Goal: Task Accomplishment & Management: Complete application form

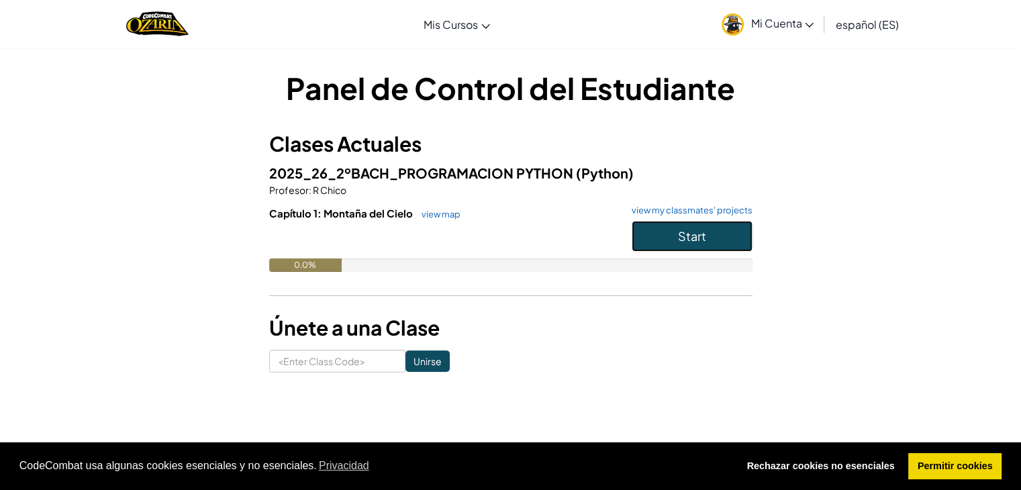
click at [690, 248] on button "Start" at bounding box center [692, 236] width 121 height 31
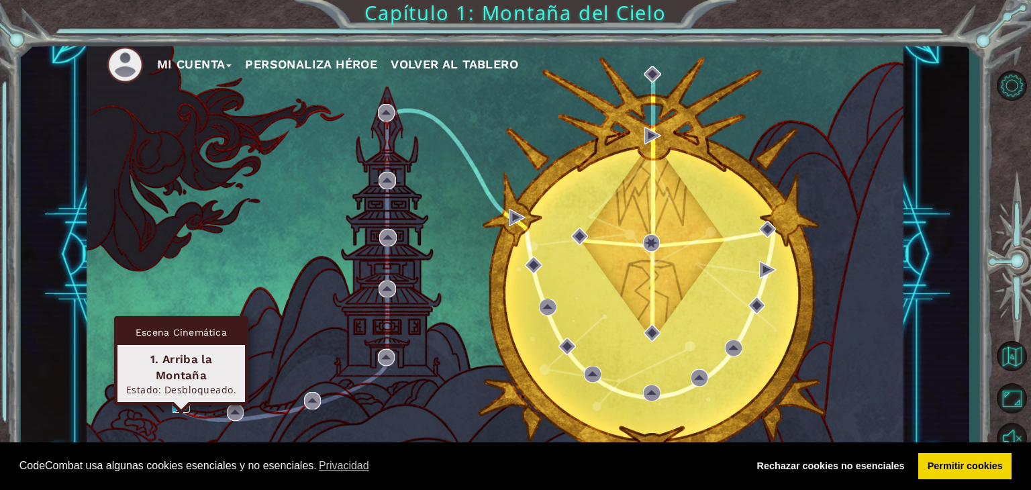
click at [179, 409] on img at bounding box center [180, 404] width 17 height 17
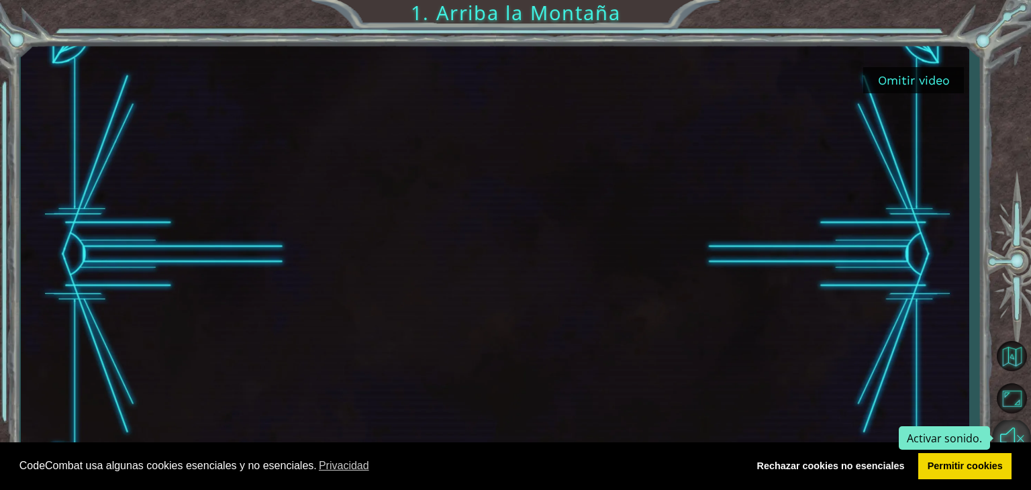
click at [1007, 438] on button "Activar sonido." at bounding box center [1011, 438] width 39 height 36
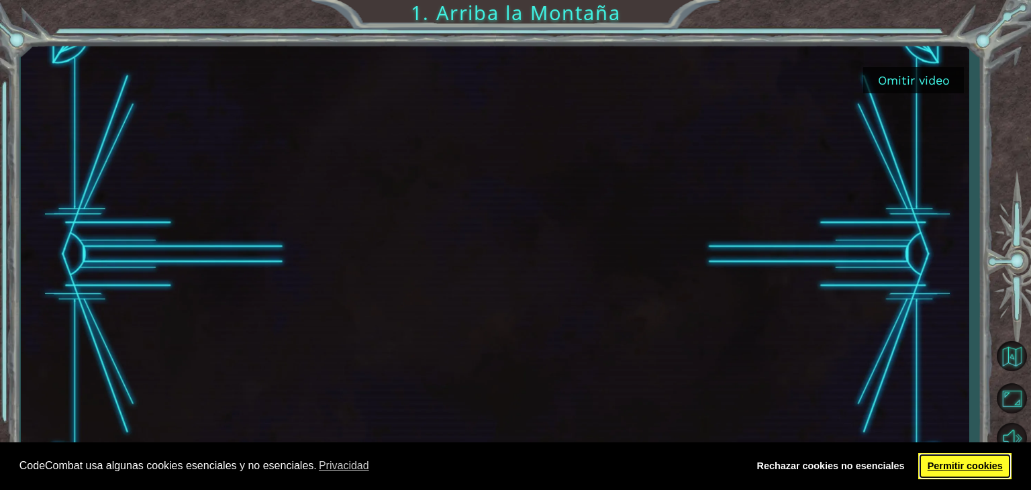
click at [974, 473] on link "Permitir cookies" at bounding box center [964, 466] width 93 height 27
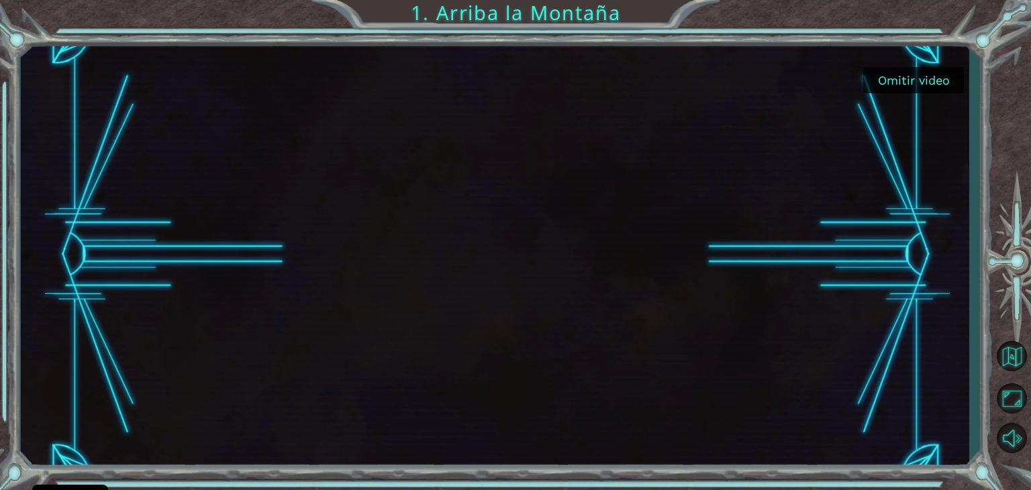
click at [930, 87] on button "Omitir video" at bounding box center [913, 80] width 101 height 26
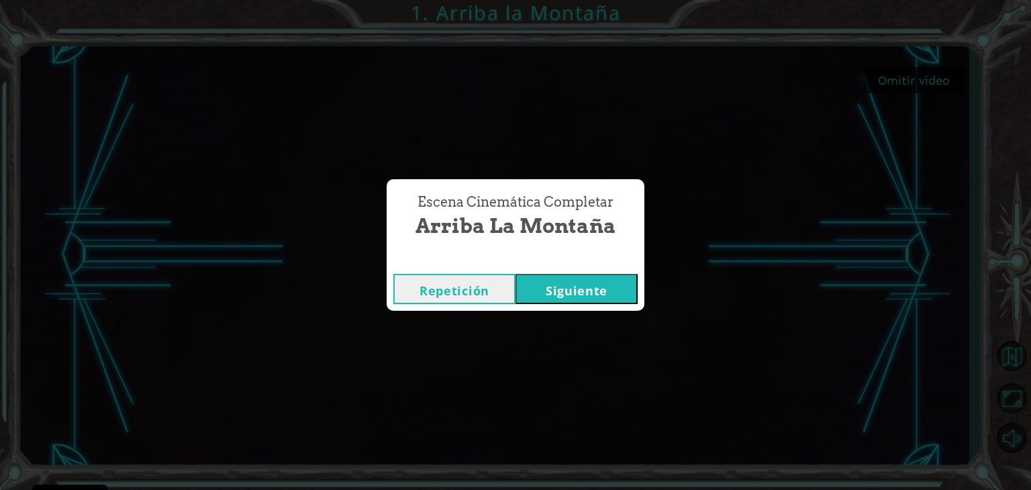
click at [479, 297] on button "Repetición" at bounding box center [454, 289] width 122 height 30
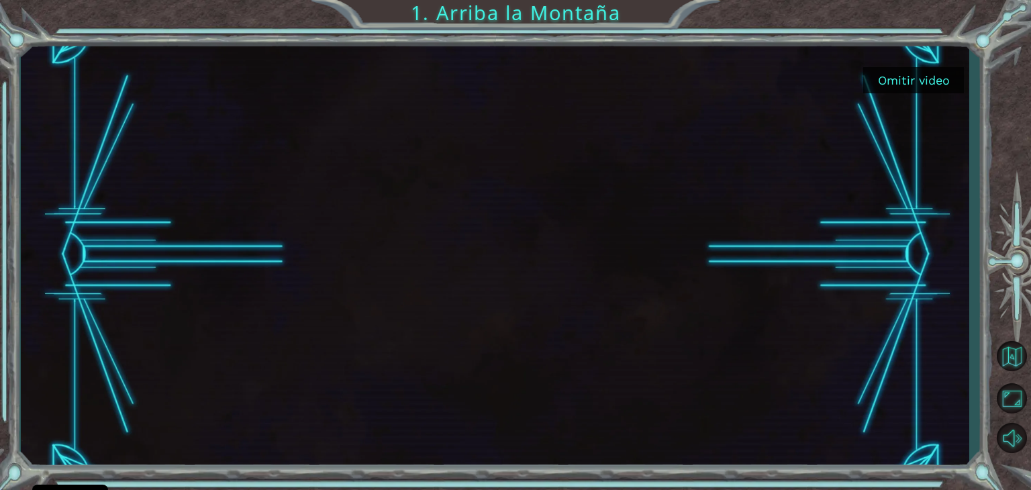
click at [677, 475] on div "Omitir video 1. Arriba la Montaña" at bounding box center [515, 245] width 1031 height 490
click at [917, 0] on div "Omitir video 1. Arriba la Montaña" at bounding box center [515, 0] width 1031 height 0
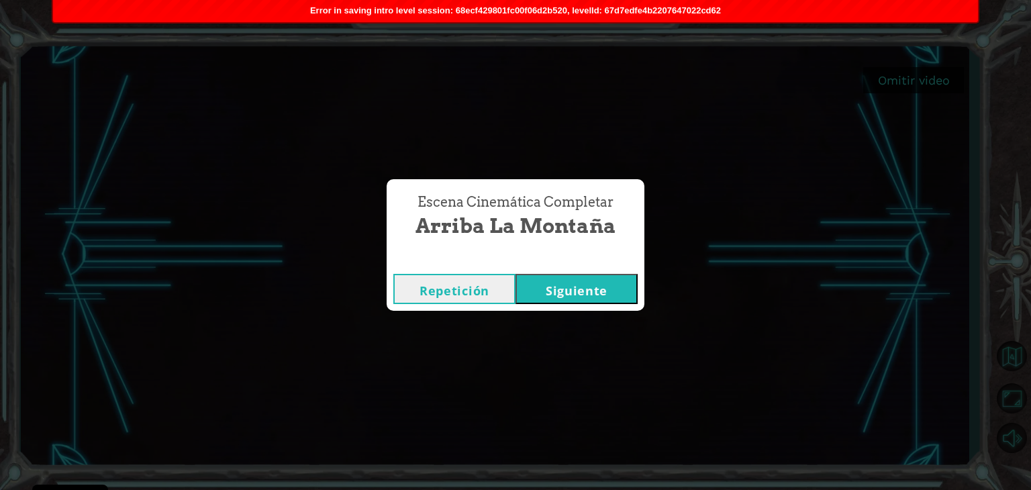
click at [564, 297] on button "Siguiente" at bounding box center [576, 289] width 122 height 30
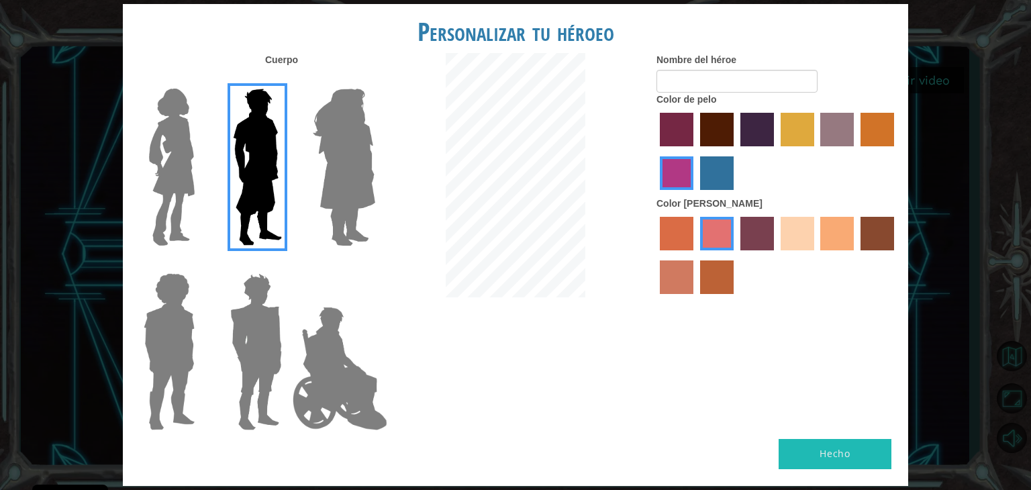
click at [145, 181] on img at bounding box center [172, 167] width 56 height 168
click at [200, 80] on input "Hero Connie" at bounding box center [200, 80] width 0 height 0
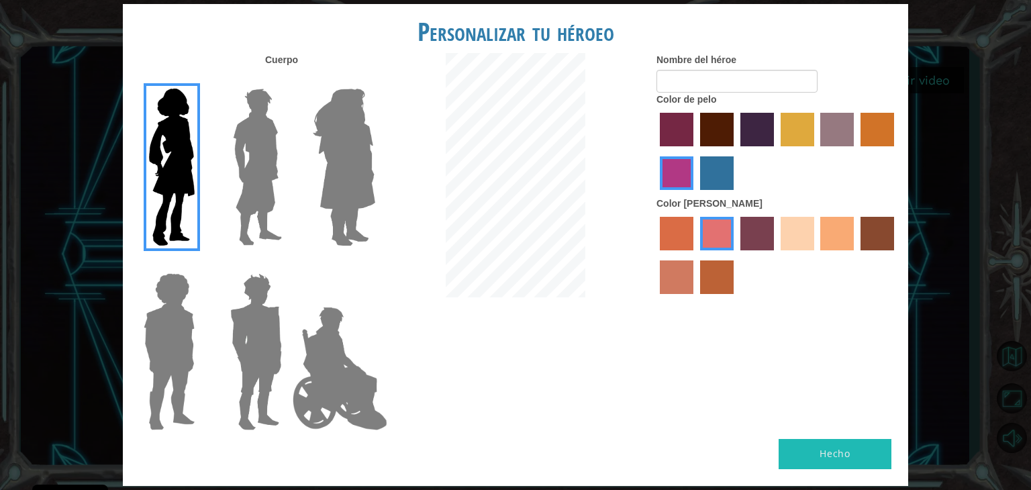
click at [267, 181] on img at bounding box center [258, 167] width 60 height 168
click at [287, 80] on input "Hero Lars" at bounding box center [287, 80] width 0 height 0
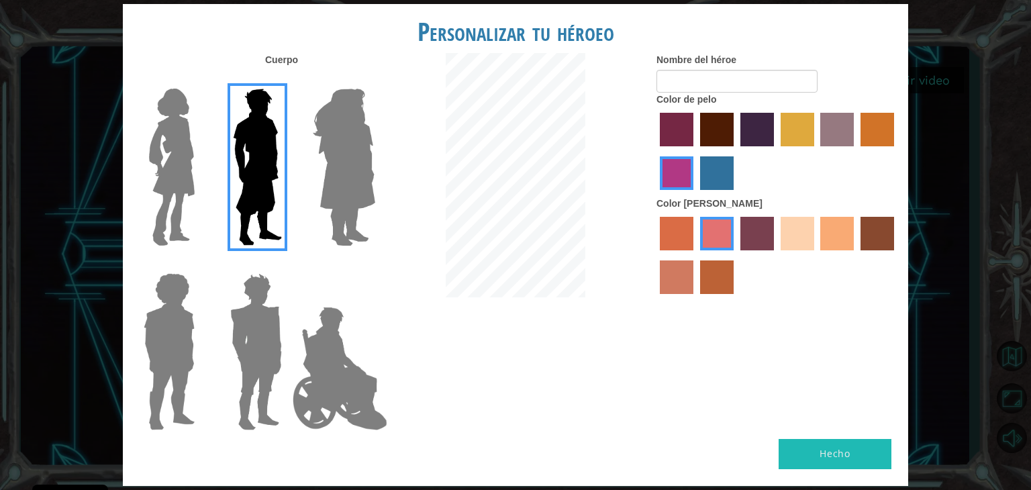
drag, startPoint x: 721, startPoint y: 172, endPoint x: 728, endPoint y: 186, distance: 15.9
click at [728, 175] on label "lachmara hair color" at bounding box center [717, 173] width 34 height 34
click at [695, 195] on input "lachmara hair color" at bounding box center [695, 195] width 0 height 0
click at [811, 246] on label "sandy beach skin color" at bounding box center [798, 234] width 34 height 34
click at [776, 255] on input "sandy beach skin color" at bounding box center [776, 255] width 0 height 0
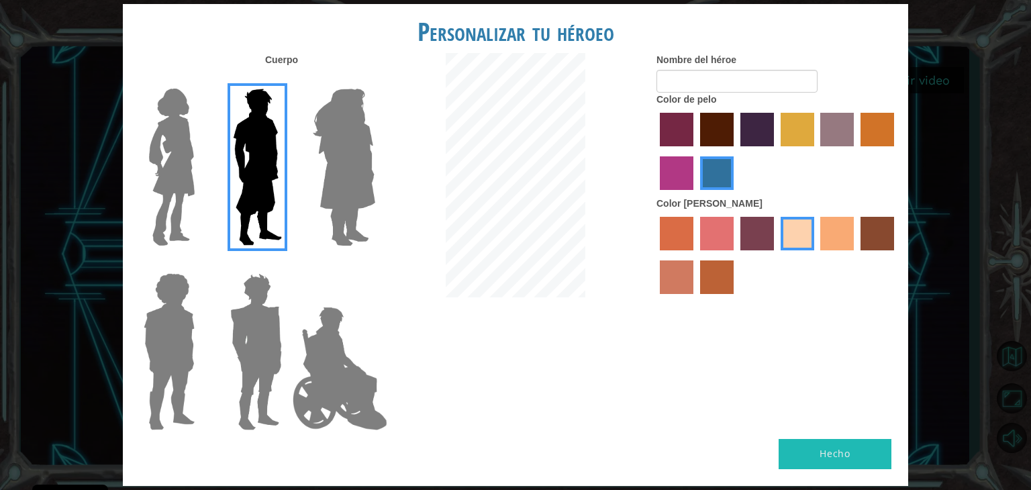
click at [169, 315] on img at bounding box center [169, 352] width 62 height 168
click at [200, 264] on input "Hero Steven" at bounding box center [200, 264] width 0 height 0
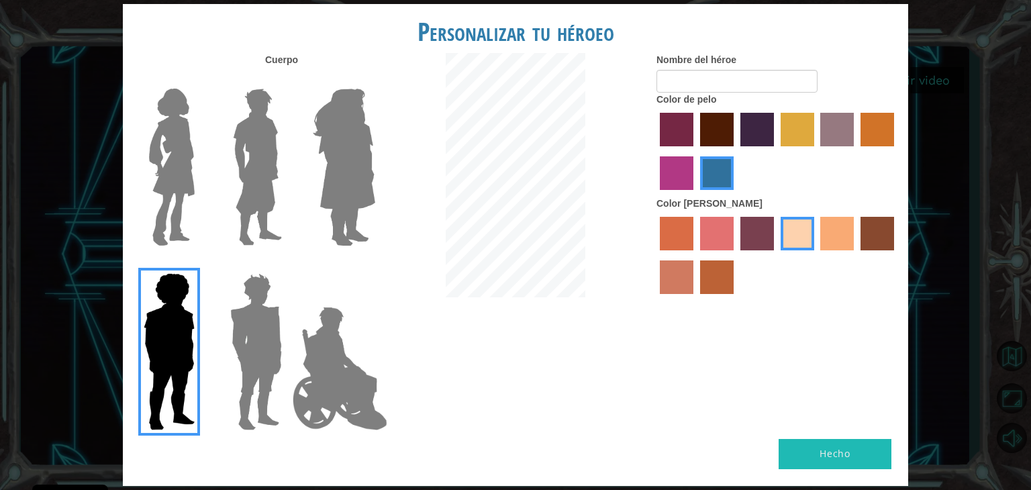
click at [271, 341] on img at bounding box center [256, 352] width 62 height 168
click at [287, 264] on input "Hero Garnet" at bounding box center [287, 264] width 0 height 0
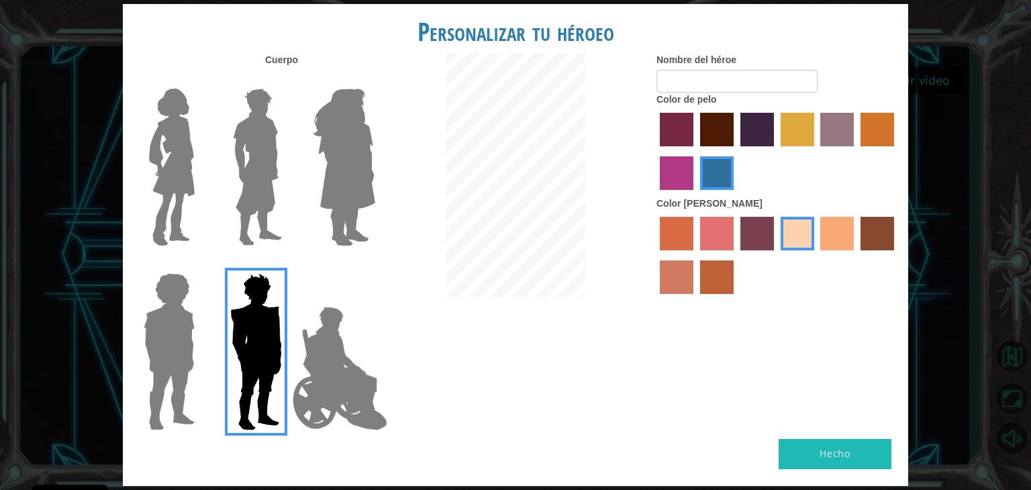
click at [345, 366] on img at bounding box center [339, 368] width 105 height 134
click at [375, 264] on input "Hero Jamie" at bounding box center [375, 264] width 0 height 0
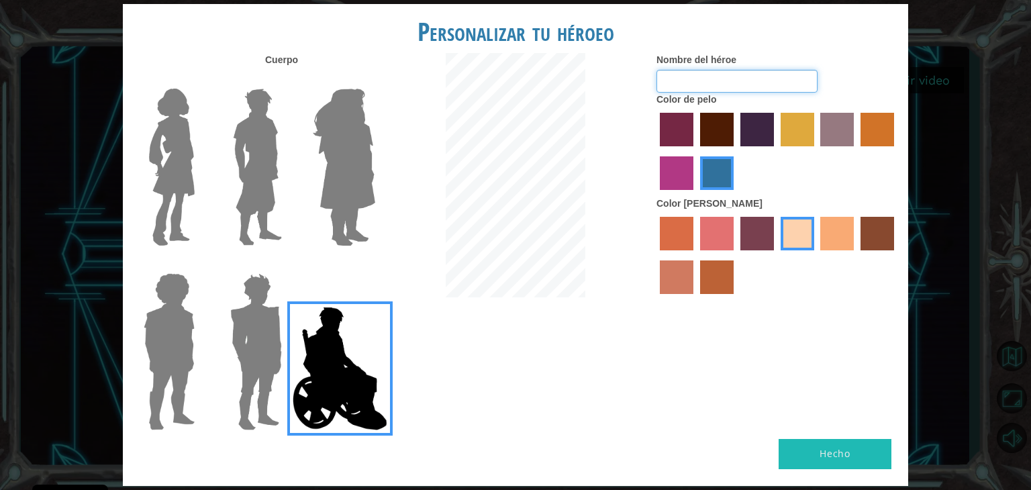
click at [707, 85] on input "Nombre del héroe" at bounding box center [736, 81] width 161 height 23
click at [697, 62] on label "Nombre del héroe" at bounding box center [696, 59] width 80 height 13
click at [697, 70] on input "Nombre del héroe" at bounding box center [736, 81] width 161 height 23
click at [685, 78] on input "[PERSON_NAME]" at bounding box center [736, 81] width 161 height 23
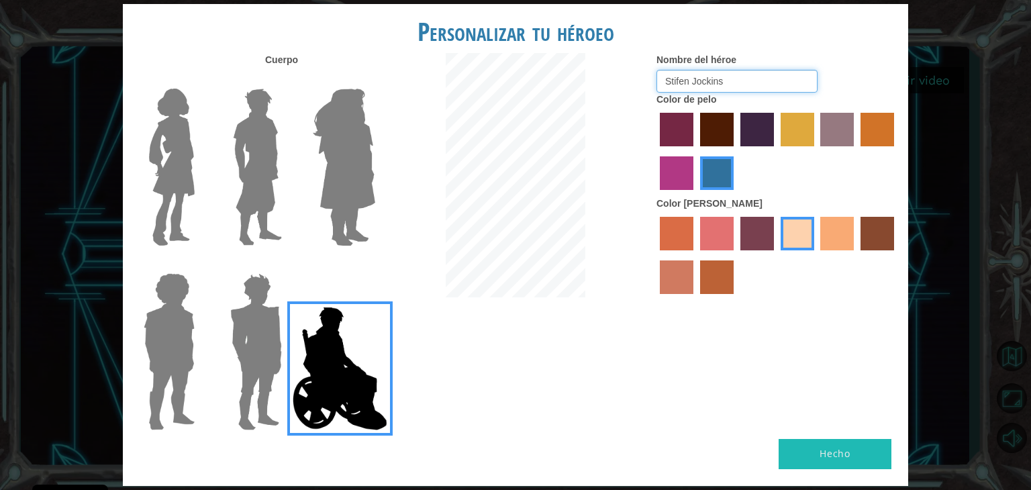
click at [741, 85] on input "Stifen Jockins" at bounding box center [736, 81] width 161 height 23
drag, startPoint x: 663, startPoint y: 87, endPoint x: 705, endPoint y: 89, distance: 42.4
click at [705, 89] on input "Stifen Jockins" at bounding box center [736, 81] width 161 height 23
click at [741, 91] on input "Stifen Jockins" at bounding box center [736, 81] width 161 height 23
type input "Stifen Jockins"
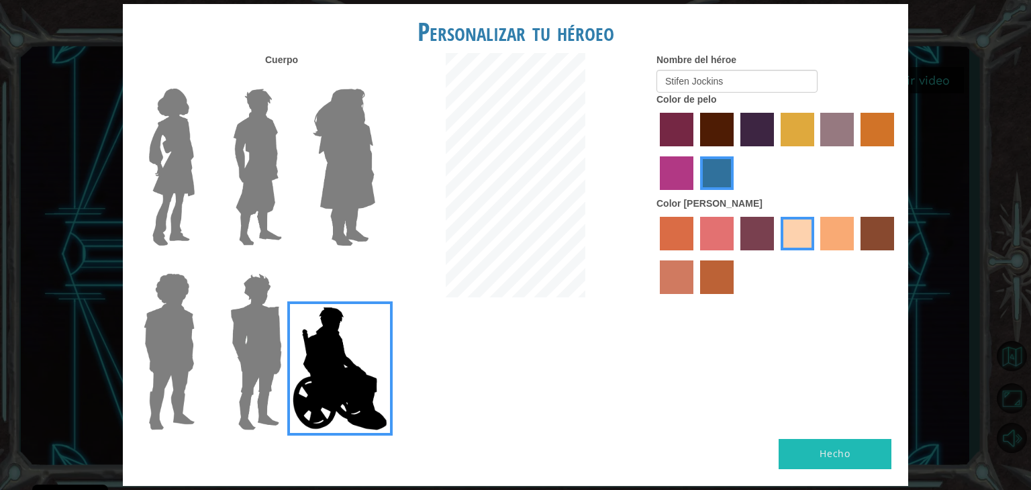
click at [806, 457] on button "Hecho" at bounding box center [835, 454] width 113 height 30
drag, startPoint x: 678, startPoint y: 86, endPoint x: 798, endPoint y: 122, distance: 125.5
click at [819, 105] on div "Nombre del héroe Stifen Jockins Color de pelo Color [PERSON_NAME]" at bounding box center [777, 177] width 262 height 248
click at [830, 483] on div "Hecho" at bounding box center [515, 462] width 785 height 47
click at [722, 130] on label "maroon hair color" at bounding box center [717, 130] width 34 height 34
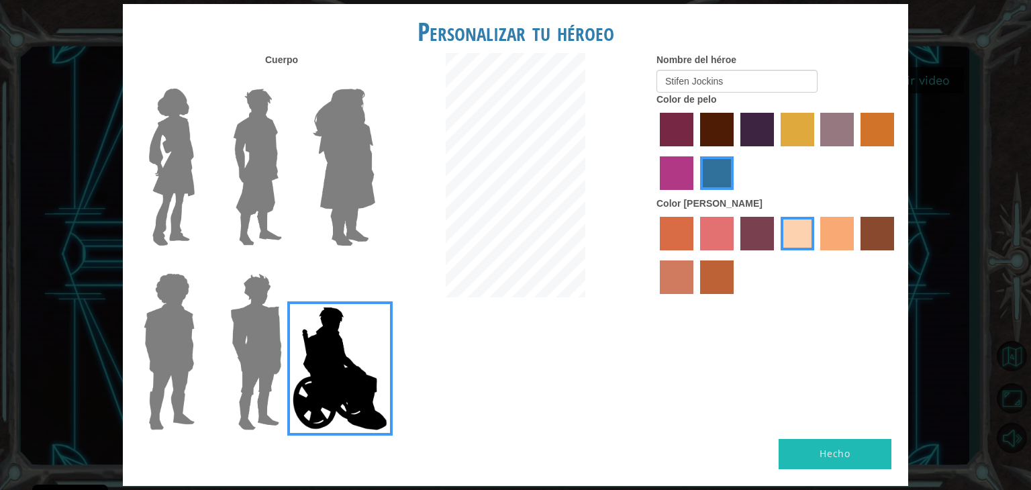
click at [695, 151] on input "maroon hair color" at bounding box center [695, 151] width 0 height 0
click at [797, 144] on label "tulip tree hair color" at bounding box center [798, 130] width 34 height 34
click at [776, 151] on input "tulip tree hair color" at bounding box center [776, 151] width 0 height 0
click at [762, 142] on label "hot purple hair color" at bounding box center [757, 130] width 34 height 34
click at [736, 151] on input "hot purple hair color" at bounding box center [736, 151] width 0 height 0
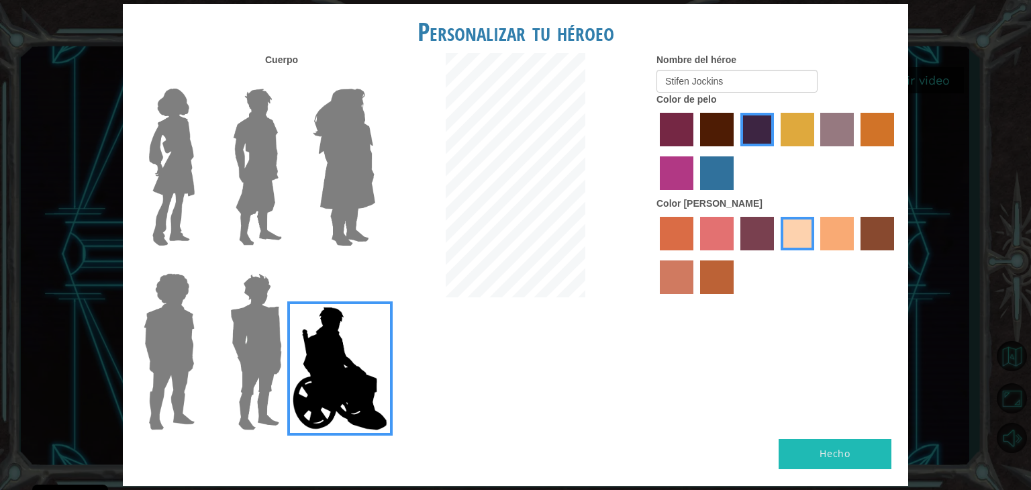
click at [714, 133] on label "maroon hair color" at bounding box center [717, 130] width 34 height 34
click at [695, 151] on input "maroon hair color" at bounding box center [695, 151] width 0 height 0
click at [826, 240] on label "tacao skin color" at bounding box center [837, 234] width 34 height 34
click at [816, 255] on input "tacao skin color" at bounding box center [816, 255] width 0 height 0
click at [665, 270] on label "burning sand skin color" at bounding box center [677, 277] width 34 height 34
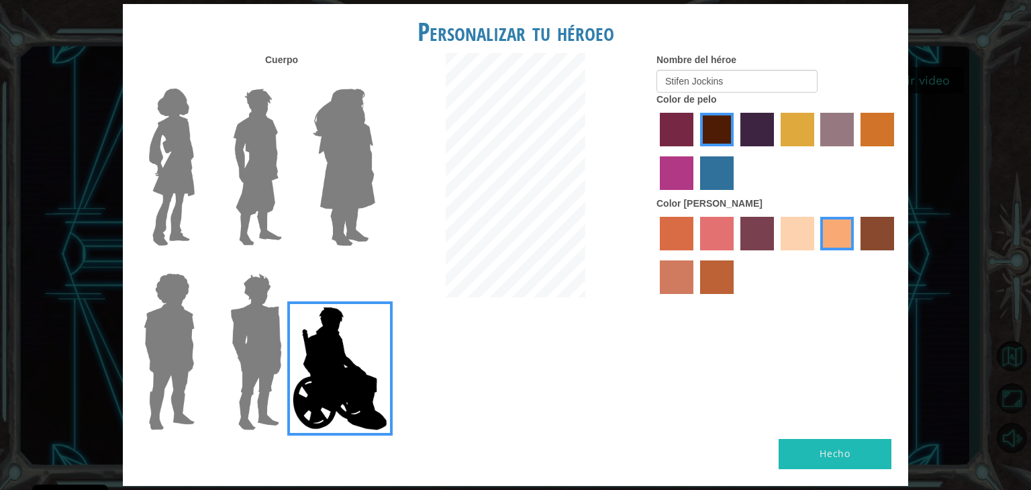
click at [896, 255] on input "burning sand skin color" at bounding box center [896, 255] width 0 height 0
click at [848, 134] on label "bazaar hair color" at bounding box center [837, 130] width 34 height 34
click at [816, 151] on input "bazaar hair color" at bounding box center [816, 151] width 0 height 0
click at [854, 151] on div at bounding box center [777, 152] width 242 height 87
click at [868, 130] on label "gold drop hair color" at bounding box center [877, 130] width 34 height 34
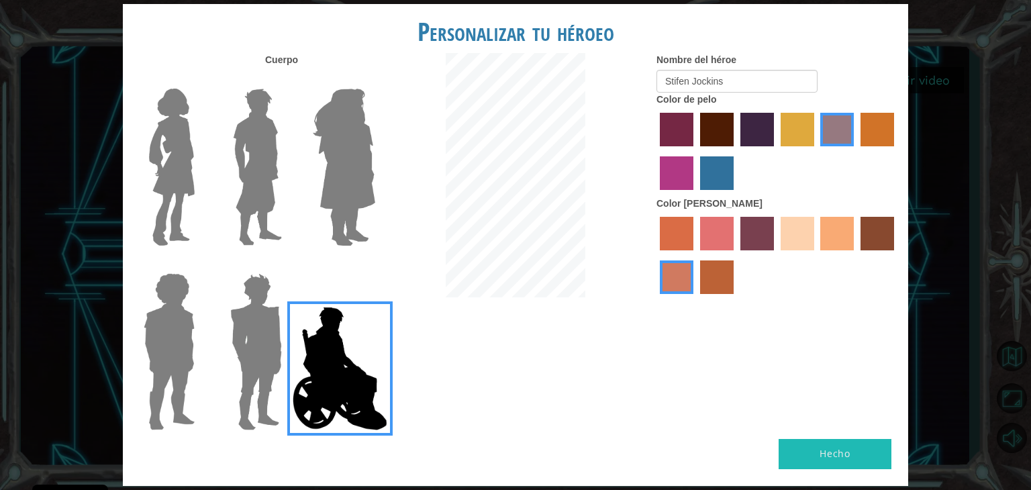
click at [856, 151] on input "gold drop hair color" at bounding box center [856, 151] width 0 height 0
click at [701, 179] on label "lachmara hair color" at bounding box center [717, 173] width 34 height 34
click at [695, 195] on input "lachmara hair color" at bounding box center [695, 195] width 0 height 0
click at [675, 134] on label "paprika hair color" at bounding box center [677, 130] width 34 height 34
click at [655, 151] on input "paprika hair color" at bounding box center [655, 151] width 0 height 0
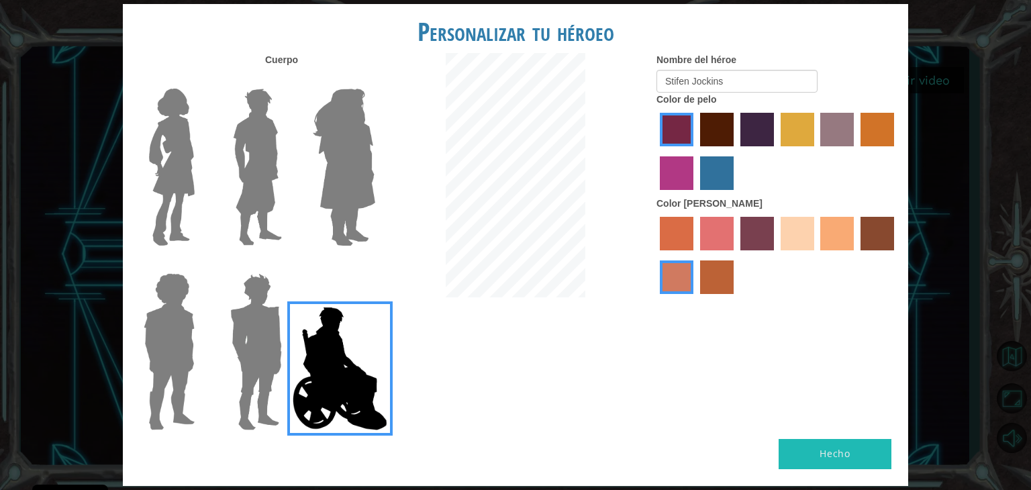
click at [760, 126] on label "hot purple hair color" at bounding box center [757, 130] width 34 height 34
click at [736, 151] on input "hot purple hair color" at bounding box center [736, 151] width 0 height 0
click at [799, 229] on label "sandy beach skin color" at bounding box center [798, 234] width 34 height 34
click at [776, 255] on input "sandy beach skin color" at bounding box center [776, 255] width 0 height 0
click at [273, 344] on img at bounding box center [256, 352] width 62 height 168
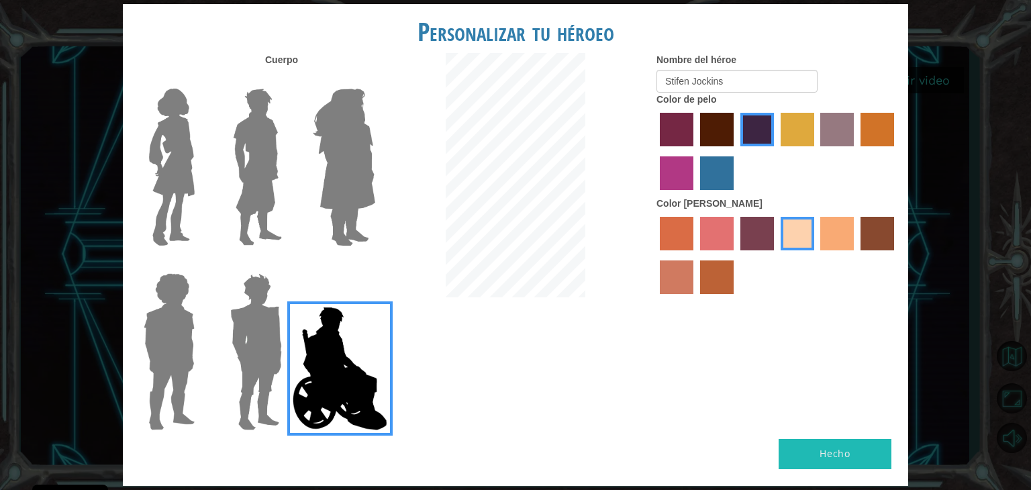
click at [287, 264] on input "Hero Garnet" at bounding box center [287, 264] width 0 height 0
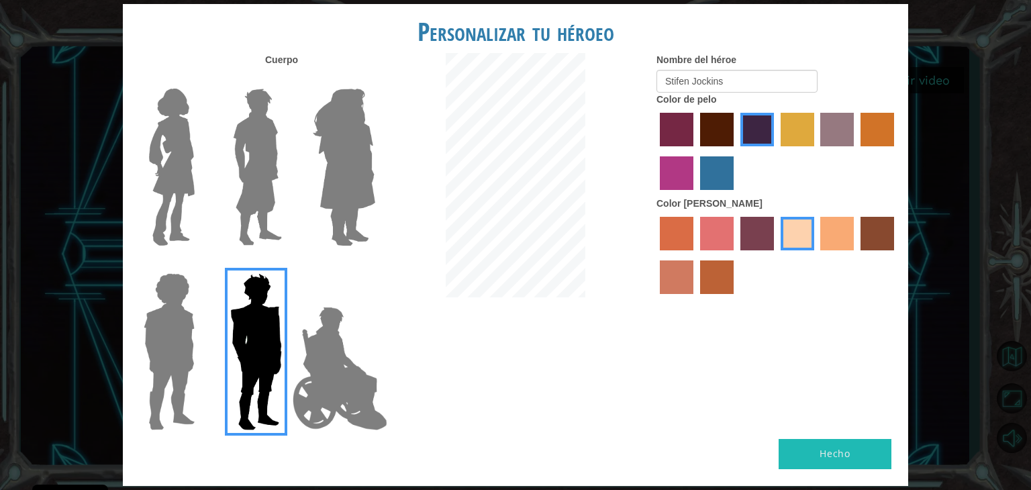
click at [166, 342] on img at bounding box center [169, 352] width 62 height 168
click at [200, 264] on input "Hero Steven" at bounding box center [200, 264] width 0 height 0
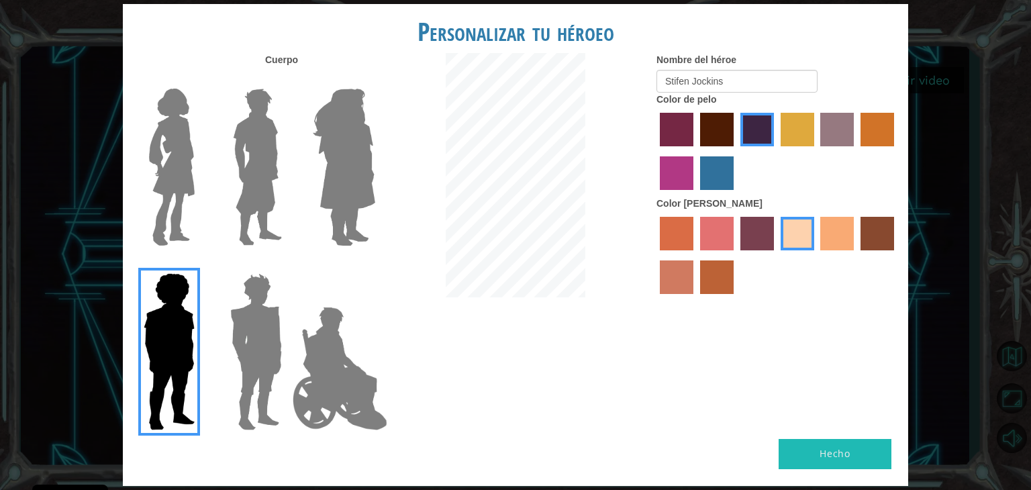
click at [169, 186] on img at bounding box center [172, 167] width 56 height 168
click at [200, 80] on input "Hero Connie" at bounding box center [200, 80] width 0 height 0
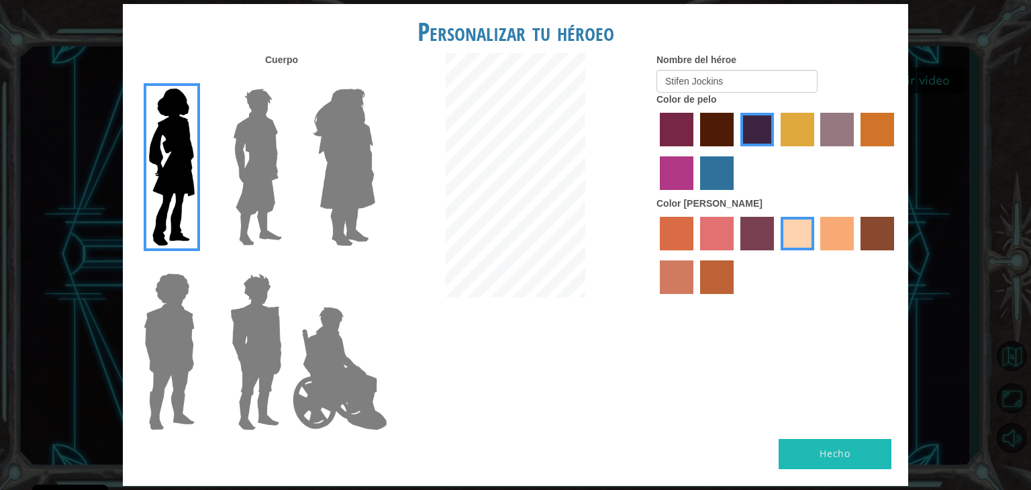
click at [247, 181] on img at bounding box center [258, 167] width 60 height 168
click at [287, 80] on input "Hero Lars" at bounding box center [287, 80] width 0 height 0
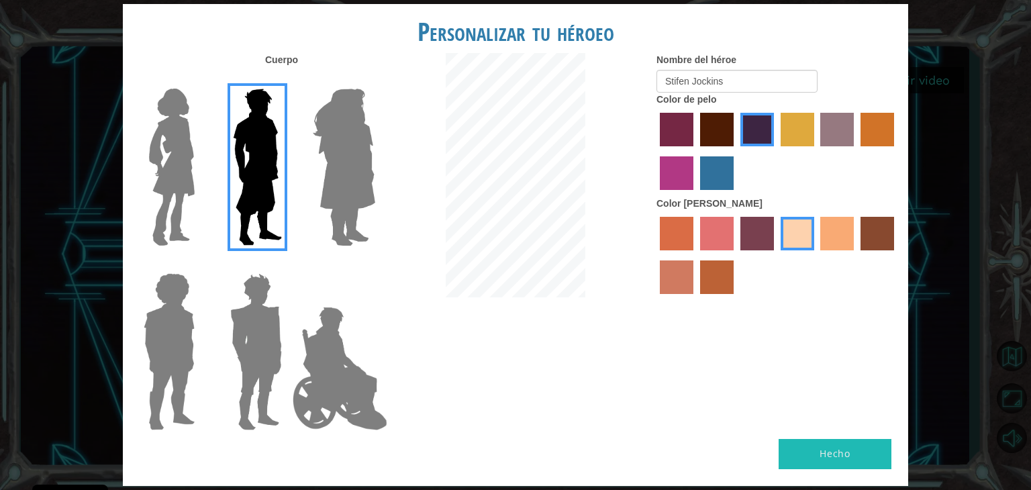
click at [177, 174] on img at bounding box center [172, 167] width 56 height 168
click at [200, 80] on input "Hero Connie" at bounding box center [200, 80] width 0 height 0
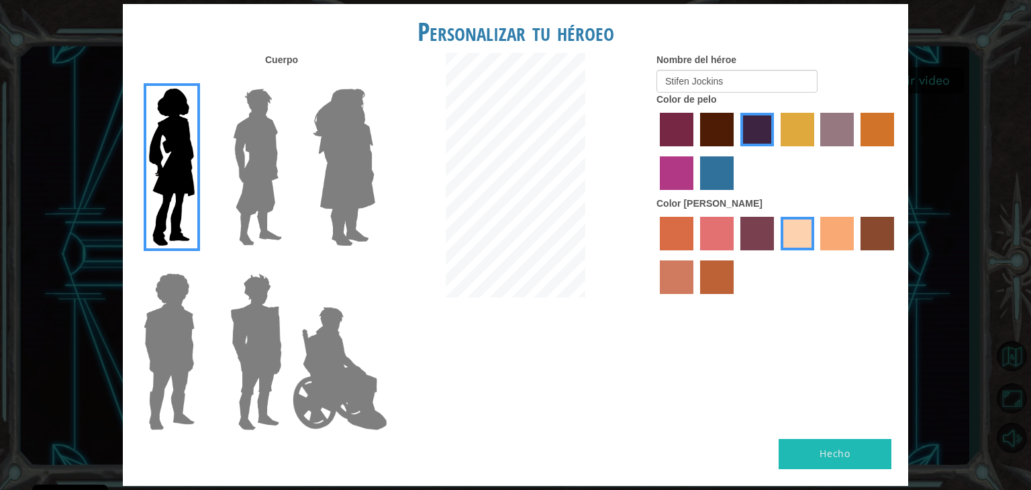
click at [266, 146] on img at bounding box center [258, 167] width 60 height 168
click at [287, 80] on input "Hero Lars" at bounding box center [287, 80] width 0 height 0
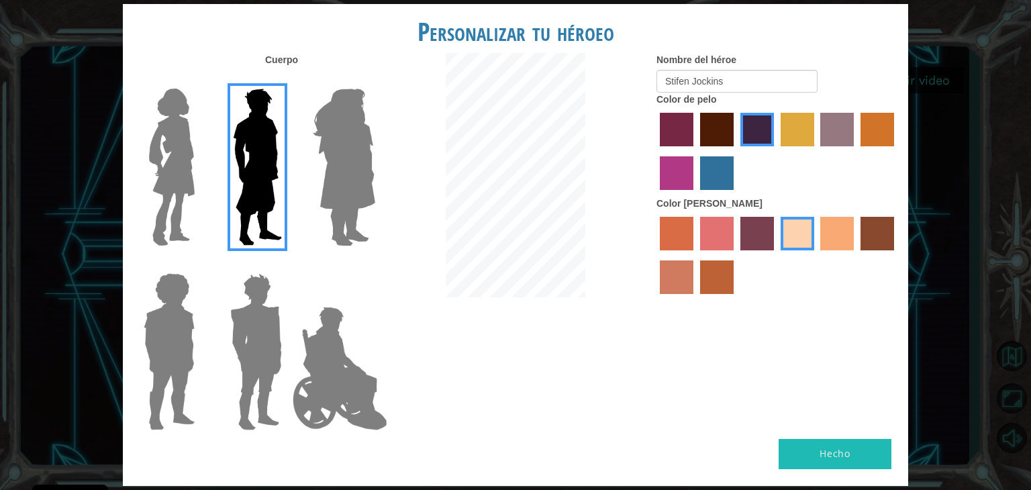
click at [340, 375] on img at bounding box center [339, 368] width 105 height 134
click at [375, 264] on input "Hero Jamie" at bounding box center [375, 264] width 0 height 0
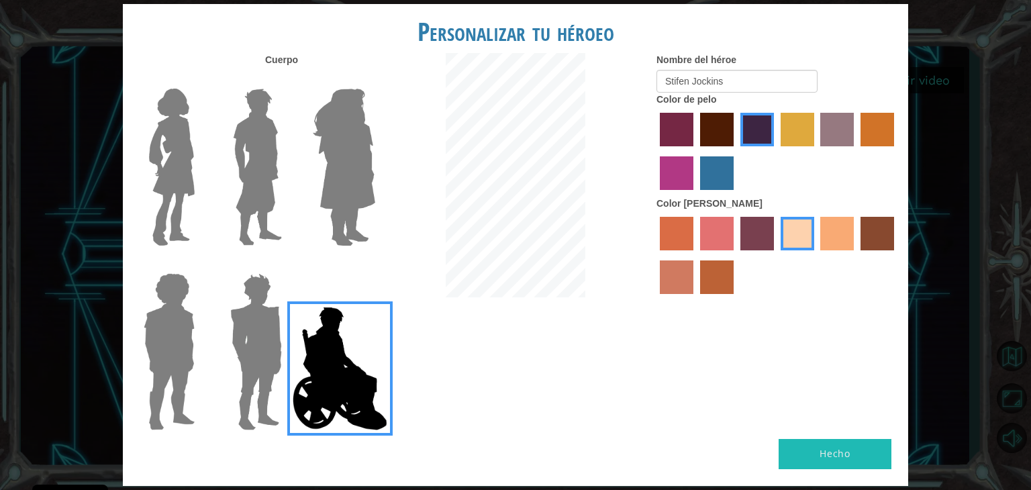
drag, startPoint x: 275, startPoint y: 142, endPoint x: 623, endPoint y: 292, distance: 378.5
drag, startPoint x: 623, startPoint y: 292, endPoint x: 550, endPoint y: 336, distance: 84.9
click at [550, 336] on div "Cuerpo Nombre del héroe Stifen Jockins Color de pelo Color [PERSON_NAME]" at bounding box center [515, 246] width 785 height 386
drag, startPoint x: 749, startPoint y: 81, endPoint x: 811, endPoint y: 72, distance: 62.4
click at [811, 72] on input "Stifen Jockins" at bounding box center [736, 81] width 161 height 23
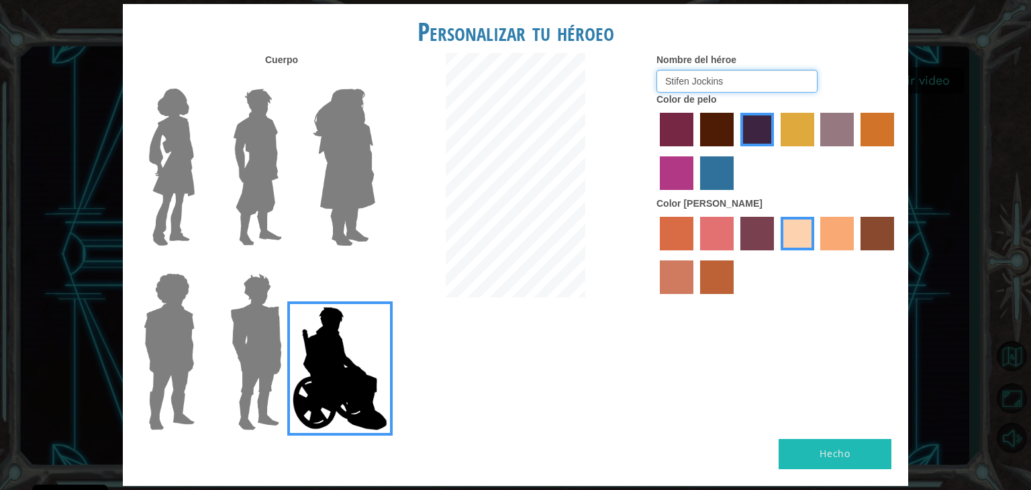
click at [814, 72] on input "Stifen Jockins" at bounding box center [736, 81] width 161 height 23
click at [593, 109] on div at bounding box center [516, 177] width 262 height 248
click at [685, 170] on label "medium red violet hair color" at bounding box center [677, 173] width 34 height 34
click at [896, 151] on input "medium red violet hair color" at bounding box center [896, 151] width 0 height 0
click at [752, 224] on label "tosca skin color" at bounding box center [757, 234] width 34 height 34
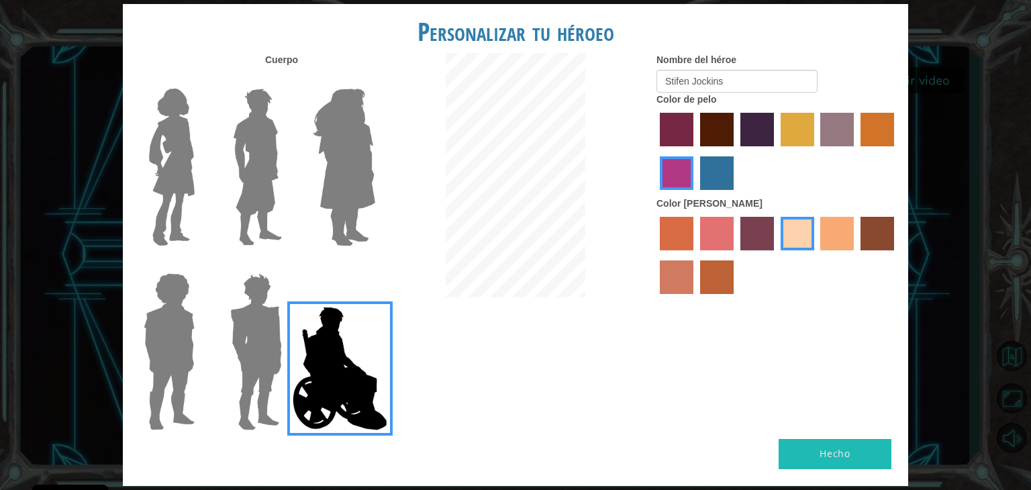
click at [736, 255] on input "tosca skin color" at bounding box center [736, 255] width 0 height 0
click at [746, 142] on label "hot purple hair color" at bounding box center [757, 130] width 34 height 34
click at [736, 151] on input "hot purple hair color" at bounding box center [736, 151] width 0 height 0
click at [711, 183] on label "lachmara hair color" at bounding box center [717, 173] width 34 height 34
click at [695, 195] on input "lachmara hair color" at bounding box center [695, 195] width 0 height 0
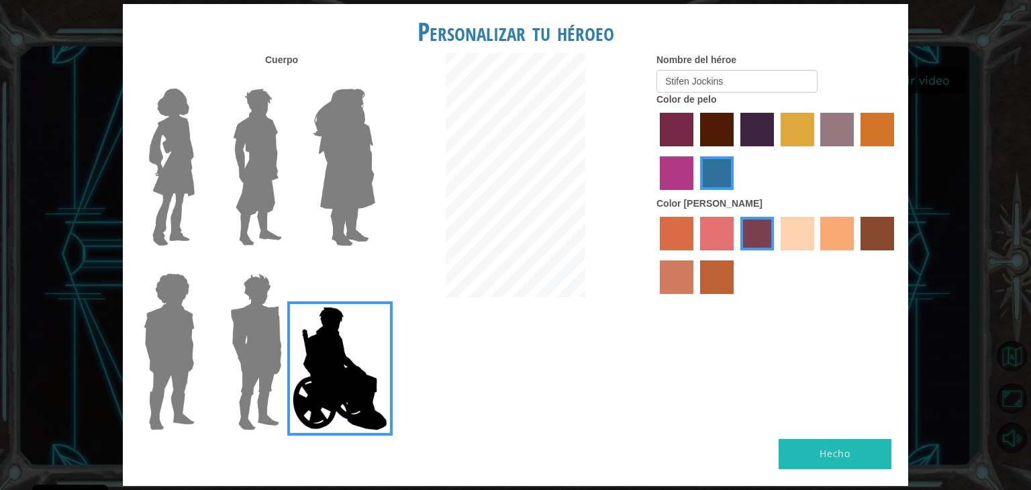
click at [691, 181] on label "medium red violet hair color" at bounding box center [677, 173] width 34 height 34
click at [896, 151] on input "medium red violet hair color" at bounding box center [896, 151] width 0 height 0
drag, startPoint x: 1030, startPoint y: 358, endPoint x: 1000, endPoint y: 435, distance: 82.9
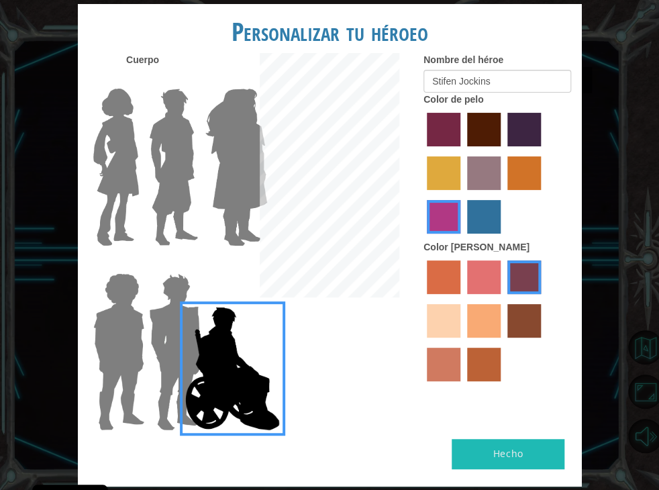
click at [517, 438] on div "Personalizar tu héroeo [PERSON_NAME] Nombre del héroe Stifen Jockins Color de p…" at bounding box center [329, 244] width 503 height 481
click at [622, 222] on div "Personalizar tu héroeo [PERSON_NAME] Nombre del héroe Stifen Jockins Color de p…" at bounding box center [329, 245] width 659 height 490
click at [499, 188] on div at bounding box center [498, 174] width 148 height 131
click at [490, 215] on label "lachmara hair color" at bounding box center [484, 217] width 34 height 34
click at [462, 238] on input "lachmara hair color" at bounding box center [462, 238] width 0 height 0
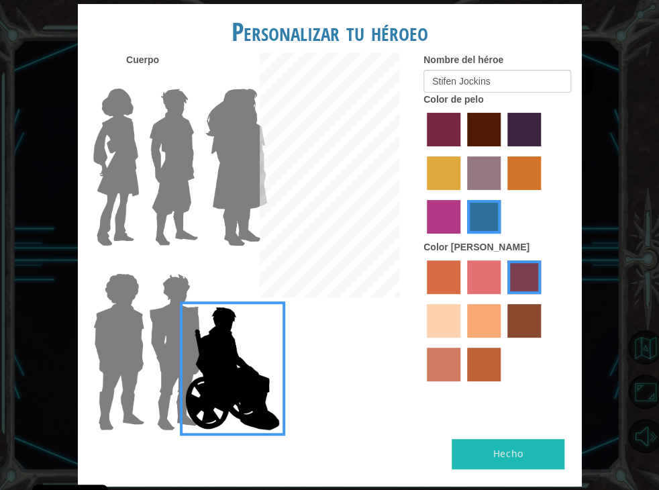
click at [457, 212] on label "medium red violet hair color" at bounding box center [444, 217] width 34 height 34
click at [543, 195] on input "medium red violet hair color" at bounding box center [543, 195] width 0 height 0
click at [528, 430] on div "Personalizar tu héroeo [PERSON_NAME] Nombre del héroe Stifen Jockins Color de p…" at bounding box center [329, 244] width 503 height 481
